Goal: Navigation & Orientation: Find specific page/section

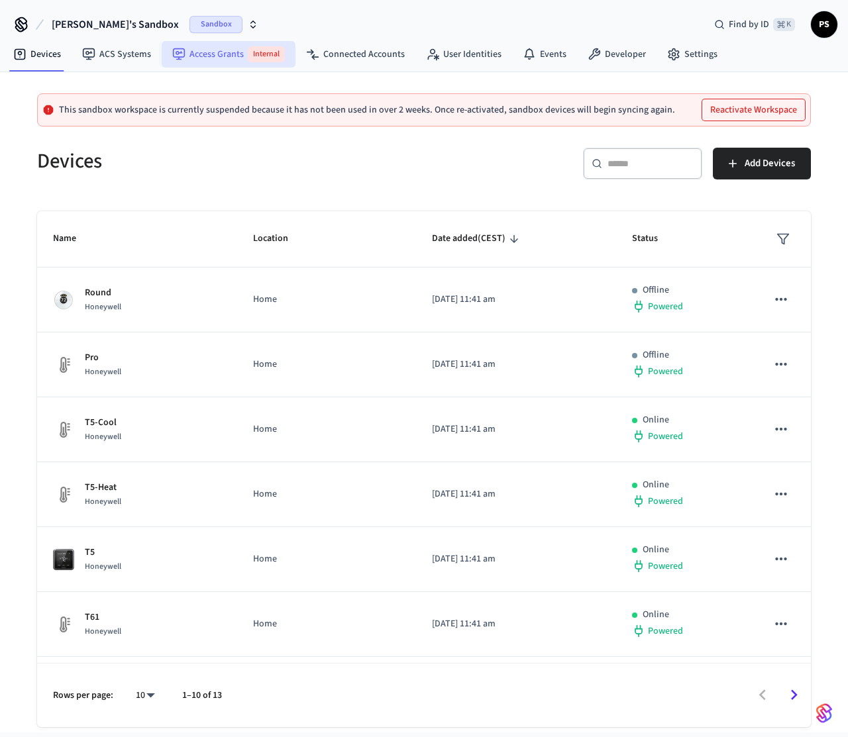
click at [230, 58] on link "Access Grants Internal" at bounding box center [229, 54] width 134 height 26
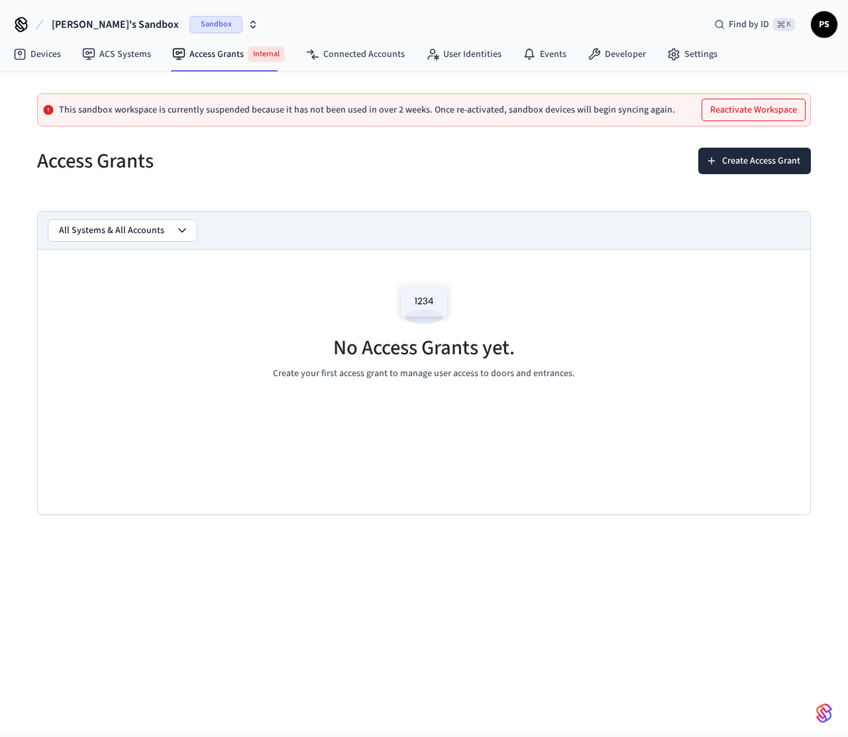
click at [169, 238] on button "All Systems & All Accounts" at bounding box center [122, 230] width 148 height 21
click at [83, 19] on span "[PERSON_NAME]'s Sandbox" at bounding box center [115, 25] width 127 height 16
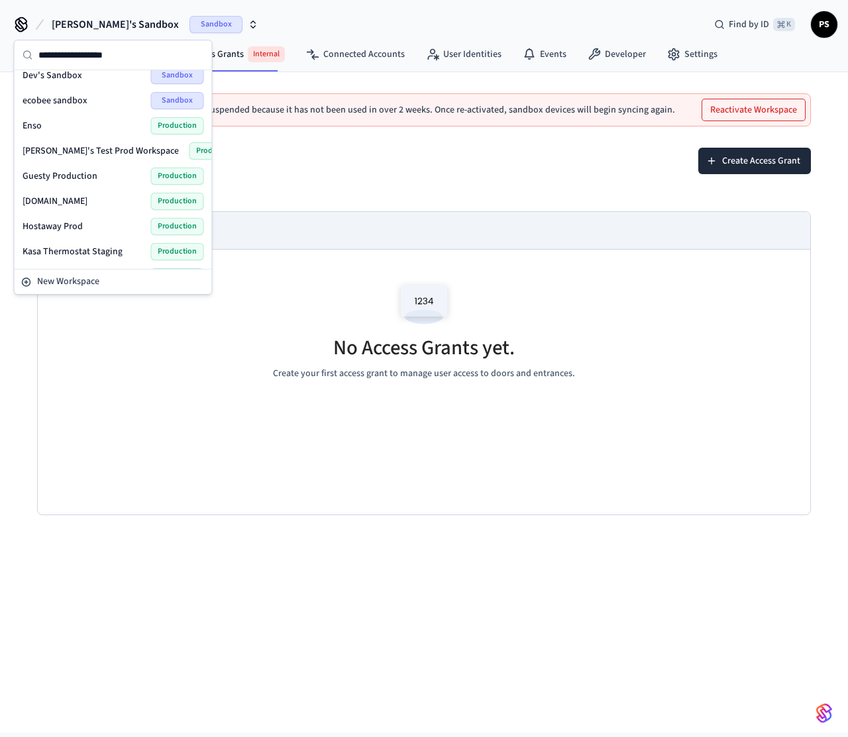
scroll to position [164, 0]
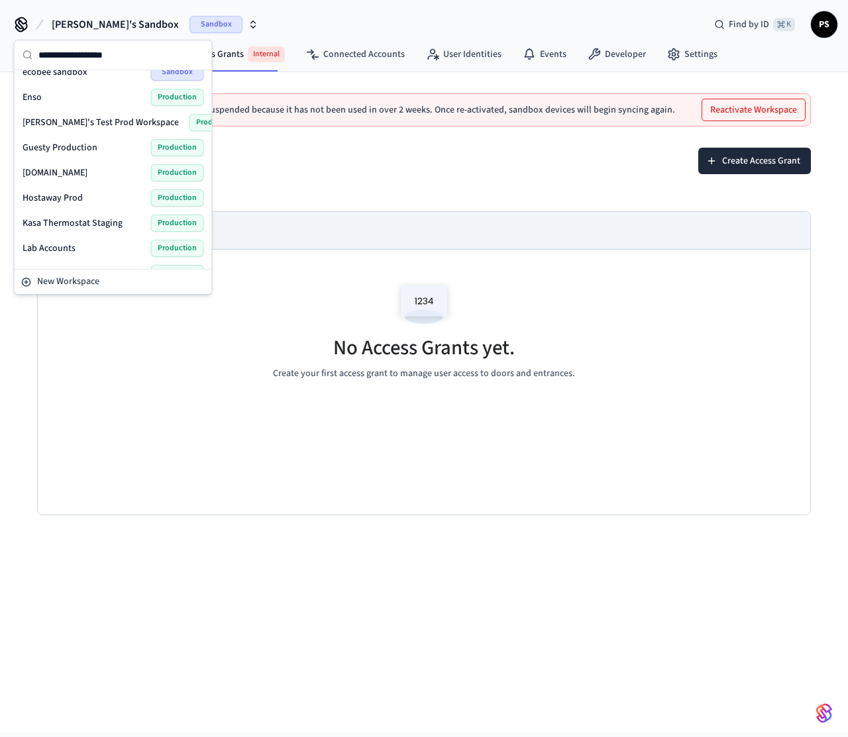
click at [75, 128] on span "[PERSON_NAME]'s Test Prod Workspace" at bounding box center [101, 122] width 156 height 13
